Goal: Transaction & Acquisition: Purchase product/service

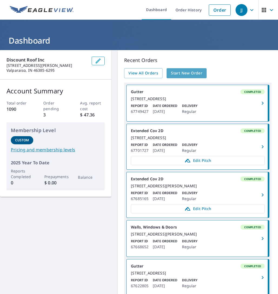
click at [183, 71] on span "Start New Order" at bounding box center [186, 73] width 31 height 7
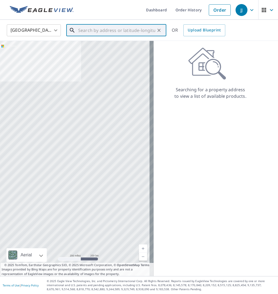
click at [105, 31] on input "text" at bounding box center [116, 30] width 77 height 15
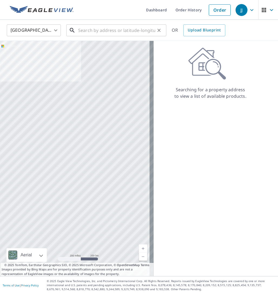
click at [137, 33] on input "text" at bounding box center [116, 30] width 77 height 15
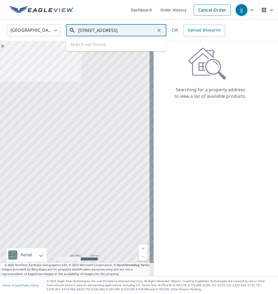
click at [109, 30] on input "[STREET_ADDRESS]" at bounding box center [116, 30] width 77 height 15
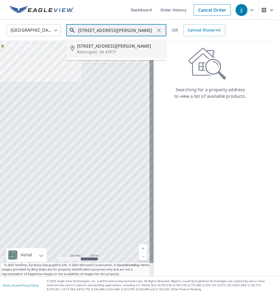
click at [91, 46] on span "[STREET_ADDRESS][PERSON_NAME]" at bounding box center [119, 46] width 85 height 6
type input "[STREET_ADDRESS][PERSON_NAME]"
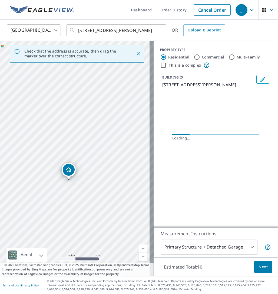
drag, startPoint x: 71, startPoint y: 154, endPoint x: 185, endPoint y: 51, distance: 153.8
click at [185, 51] on div "Check that the address is accurate, then drag the marker over the correct struc…" at bounding box center [139, 158] width 278 height 235
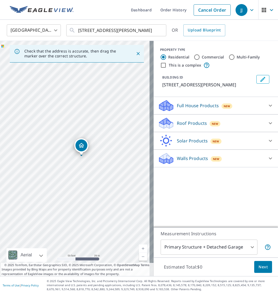
click at [127, 123] on div "[STREET_ADDRESS][PERSON_NAME]" at bounding box center [77, 158] width 154 height 235
click at [268, 105] on icon at bounding box center [271, 105] width 6 height 6
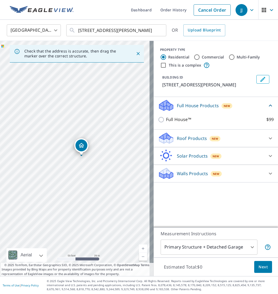
click at [268, 105] on icon at bounding box center [271, 105] width 6 height 6
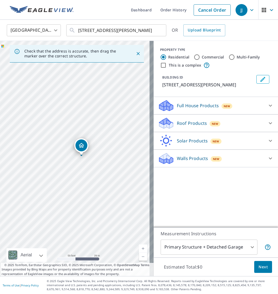
click at [269, 123] on icon at bounding box center [270, 123] width 3 height 2
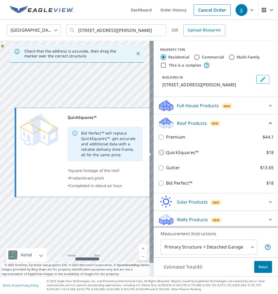
click at [158, 154] on input "QuickSquares™ $18" at bounding box center [162, 152] width 8 height 6
checkbox input "true"
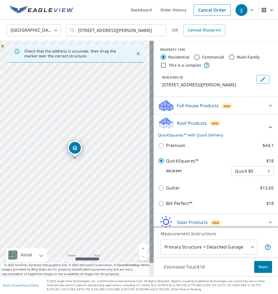
click at [260, 170] on body "JJ JJ Dashboard Order History Cancel Order JJ [GEOGRAPHIC_DATA] [GEOGRAPHIC_DAT…" at bounding box center [139, 147] width 278 height 294
click at [260, 170] on li "Quick $0" at bounding box center [244, 171] width 43 height 10
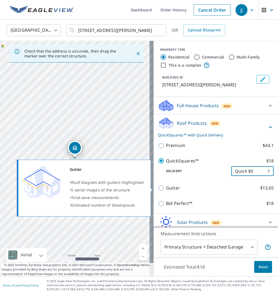
click at [203, 185] on label "Gutter $13.65" at bounding box center [220, 188] width 108 height 7
click at [166, 185] on input "Gutter $13.65" at bounding box center [162, 188] width 8 height 6
checkbox input "true"
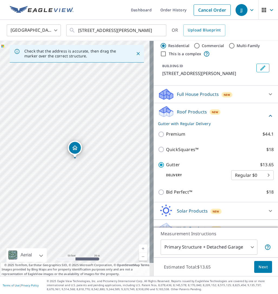
scroll to position [21, 0]
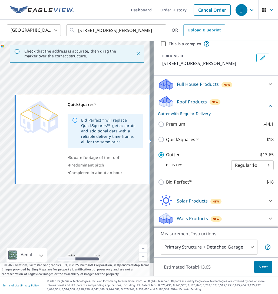
click at [158, 139] on input "QuickSquares™ $18" at bounding box center [162, 139] width 8 height 6
checkbox input "true"
checkbox input "false"
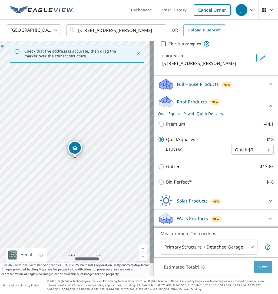
click at [259, 265] on span "Next" at bounding box center [263, 267] width 9 height 7
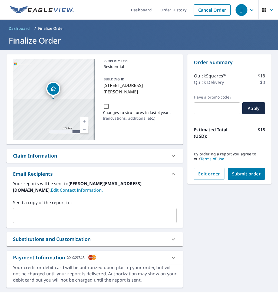
click at [105, 106] on input "Changes to structures in last 4 years ( renovations, additions, etc. )" at bounding box center [106, 106] width 6 height 6
checkbox input "true"
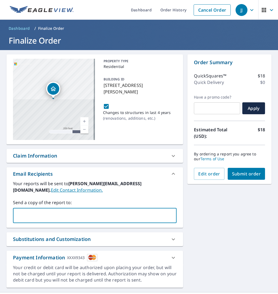
click at [32, 215] on input "text" at bounding box center [90, 215] width 151 height 10
type input "[PERSON_NAME][EMAIL_ADDRESS][DOMAIN_NAME]"
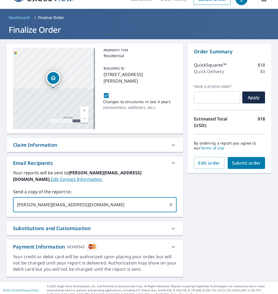
scroll to position [16, 0]
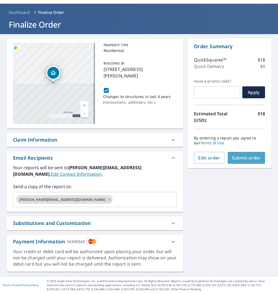
click at [243, 160] on span "Submit order" at bounding box center [246, 158] width 29 height 6
checkbox input "true"
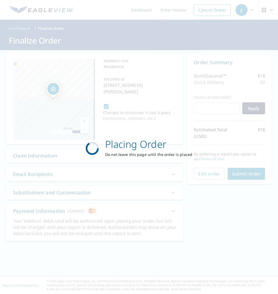
scroll to position [0, 0]
